Goal: Task Accomplishment & Management: Complete application form

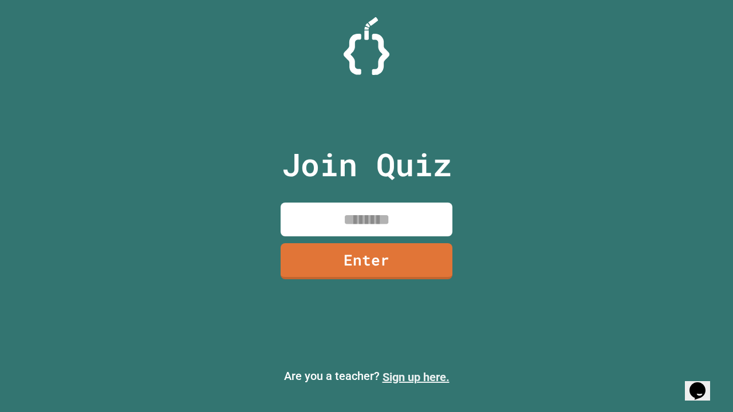
click at [416, 377] on link "Sign up here." at bounding box center [416, 377] width 67 height 14
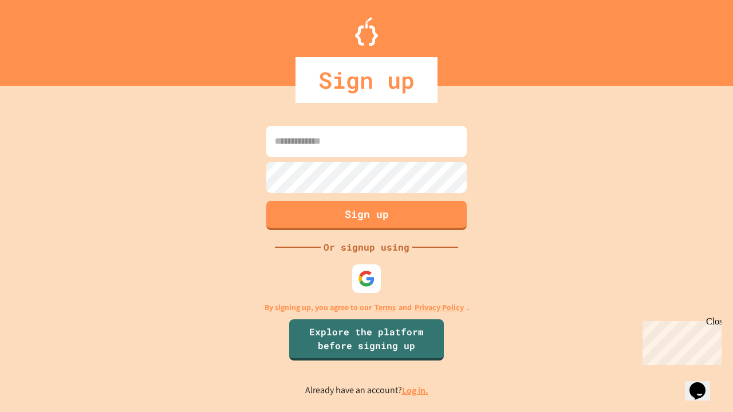
click at [416, 391] on link "Log in." at bounding box center [415, 391] width 26 height 12
